Goal: Information Seeking & Learning: Find specific fact

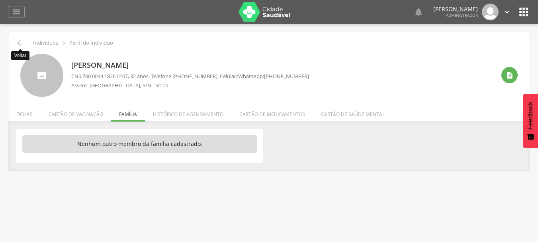
click at [20, 43] on icon "" at bounding box center [21, 43] width 10 height 10
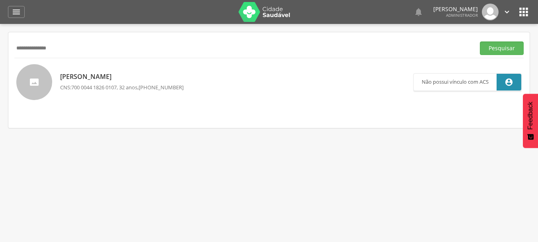
click at [46, 49] on input "**********" at bounding box center [243, 48] width 458 height 14
paste input "text"
click at [492, 50] on button "Pesquisar" at bounding box center [502, 48] width 44 height 14
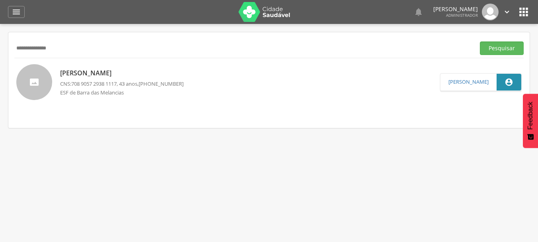
drag, startPoint x: 106, startPoint y: 49, endPoint x: 1, endPoint y: 48, distance: 105.1
click at [1, 48] on div " Supervisão  Distritos  Ubs adicionar ubs  Coordenador: - Afrânio / PE Inte…" at bounding box center [269, 145] width 538 height 242
click at [480, 41] on button "Pesquisar" at bounding box center [502, 48] width 44 height 14
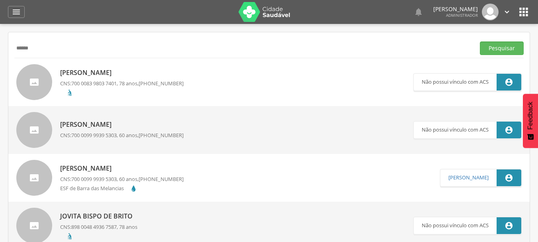
scroll to position [40, 0]
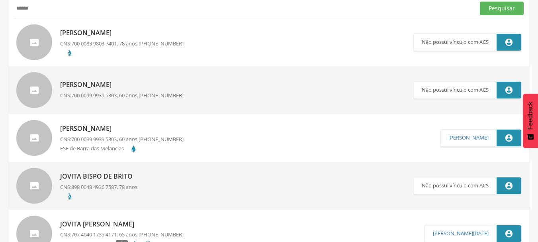
click at [126, 127] on p "Jovita Paixão Rodrigues" at bounding box center [121, 128] width 123 height 9
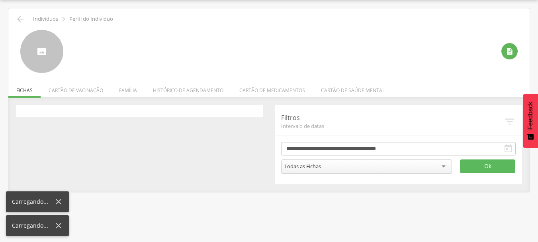
scroll to position [24, 0]
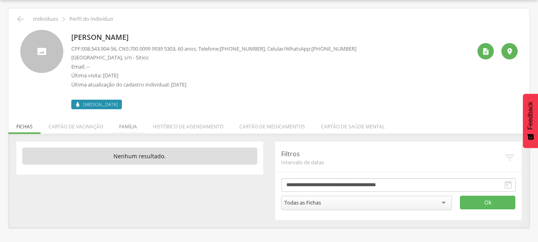
click at [126, 125] on li "Família" at bounding box center [128, 124] width 34 height 19
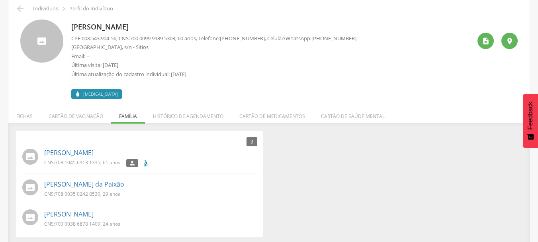
scroll to position [37, 0]
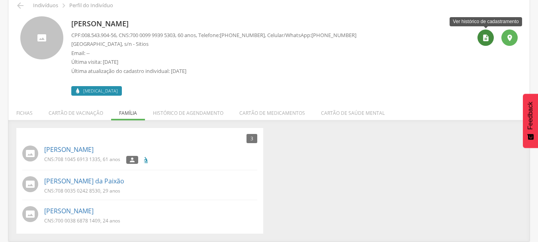
click at [481, 35] on div "" at bounding box center [485, 37] width 16 height 16
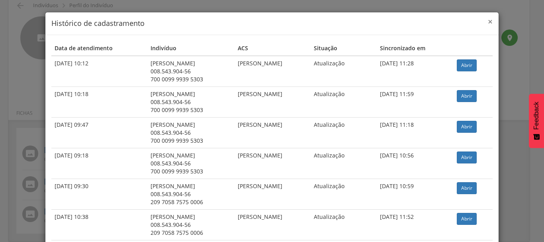
click at [488, 22] on span "×" at bounding box center [490, 21] width 5 height 11
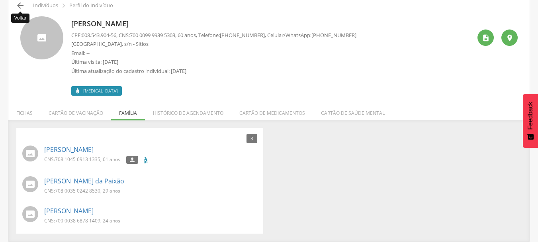
click at [19, 8] on icon "" at bounding box center [21, 6] width 10 height 10
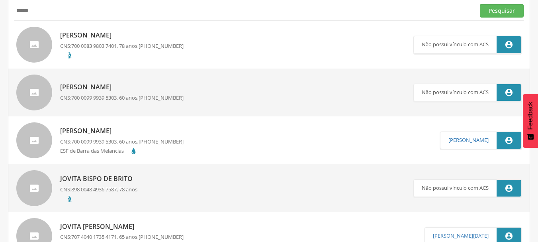
drag, startPoint x: 37, startPoint y: 12, endPoint x: 0, endPoint y: 17, distance: 37.3
click at [0, 17] on div " Supervisão  Distritos  Ubs adicionar ubs  Coordenador: - Afrânio / PE Inte…" at bounding box center [269, 107] width 538 height 242
type input "**********"
click at [480, 4] on button "Pesquisar" at bounding box center [502, 11] width 44 height 14
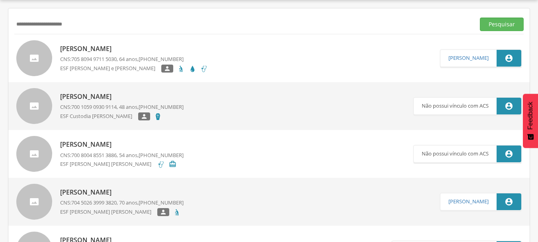
scroll to position [37, 0]
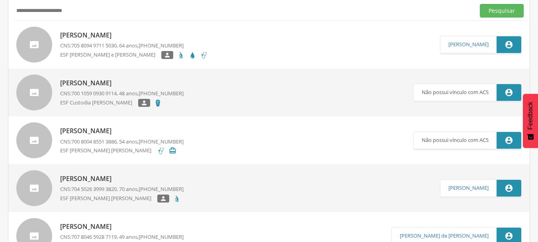
click at [112, 34] on p "[PERSON_NAME]" at bounding box center [134, 35] width 148 height 9
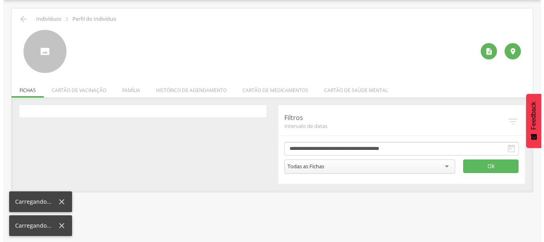
scroll to position [24, 0]
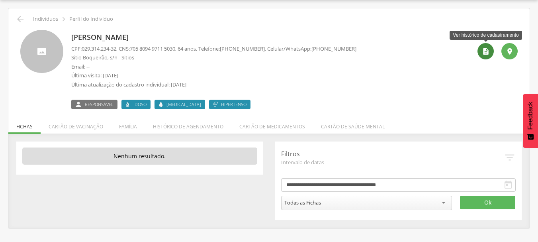
click at [481, 51] on div "" at bounding box center [485, 51] width 16 height 16
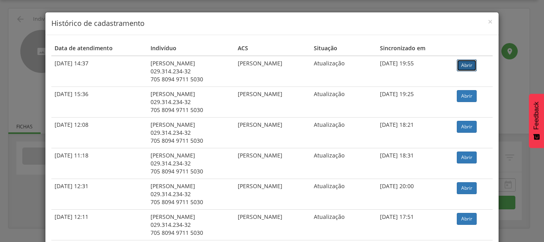
click at [462, 63] on link "Abrir" at bounding box center [467, 65] width 20 height 12
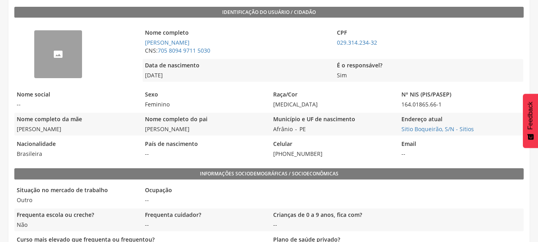
scroll to position [170, 0]
